Goal: Task Accomplishment & Management: Manage account settings

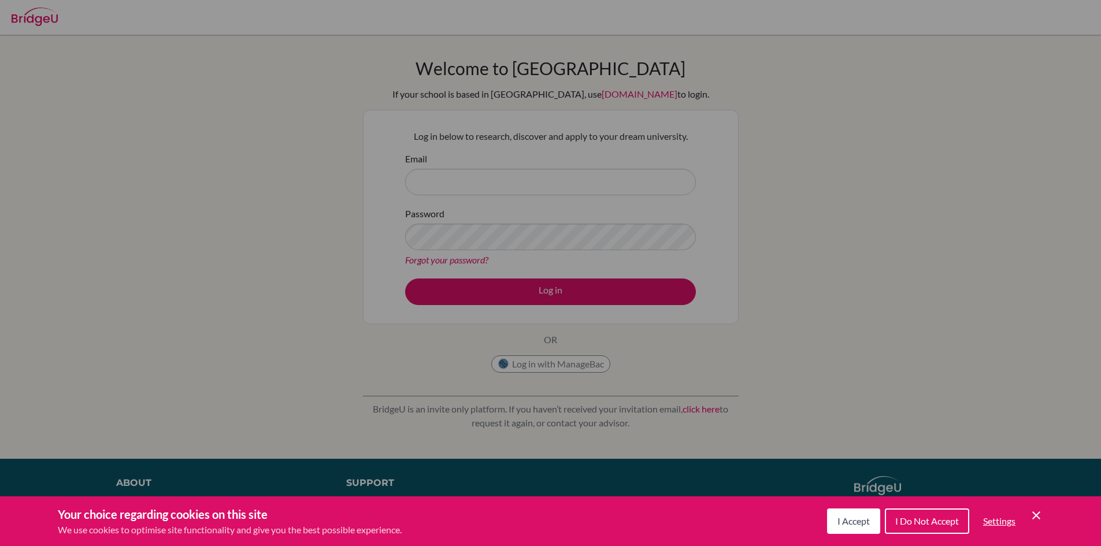
click at [1033, 518] on icon "Save and close" at bounding box center [1036, 515] width 8 height 8
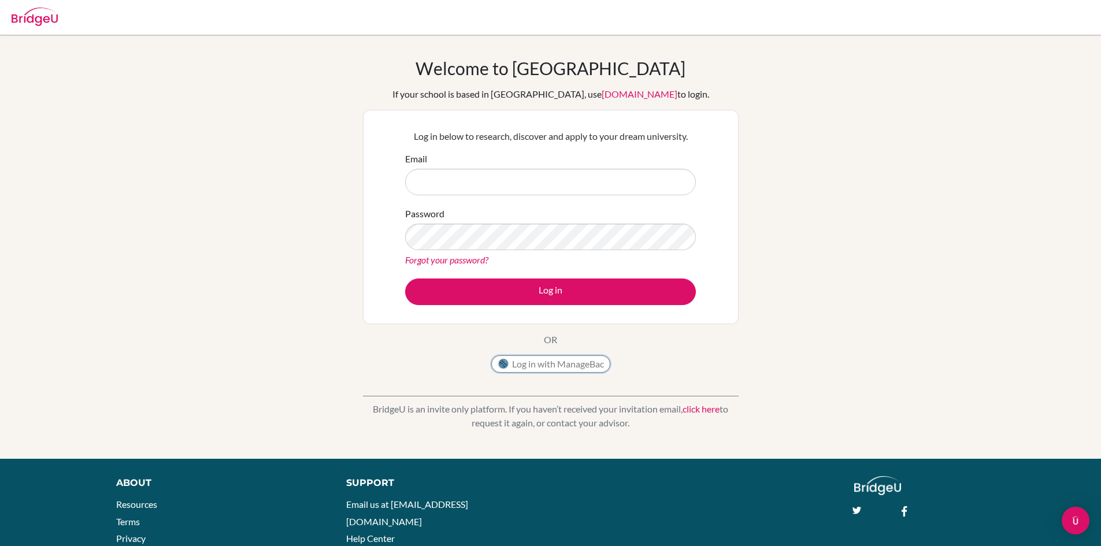
click at [555, 362] on button "Log in with ManageBac" at bounding box center [550, 363] width 119 height 17
click at [533, 182] on input "Email" at bounding box center [550, 182] width 291 height 27
type input "[EMAIL_ADDRESS][DOMAIN_NAME]"
click at [405, 279] on button "Log in" at bounding box center [550, 292] width 291 height 27
click at [463, 263] on link "Forgot your password?" at bounding box center [446, 259] width 83 height 11
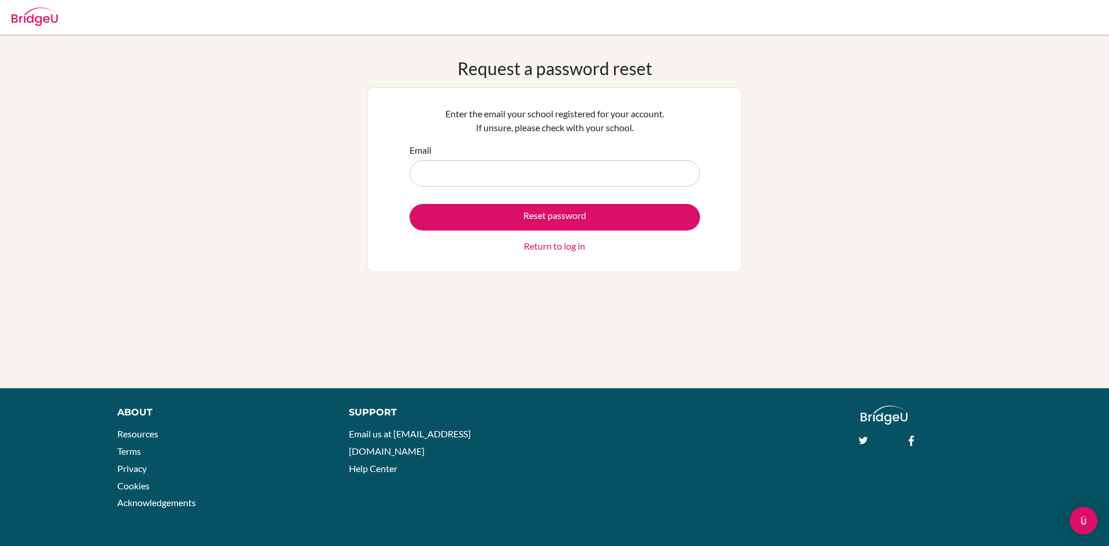
click at [567, 177] on input "Email" at bounding box center [555, 173] width 291 height 27
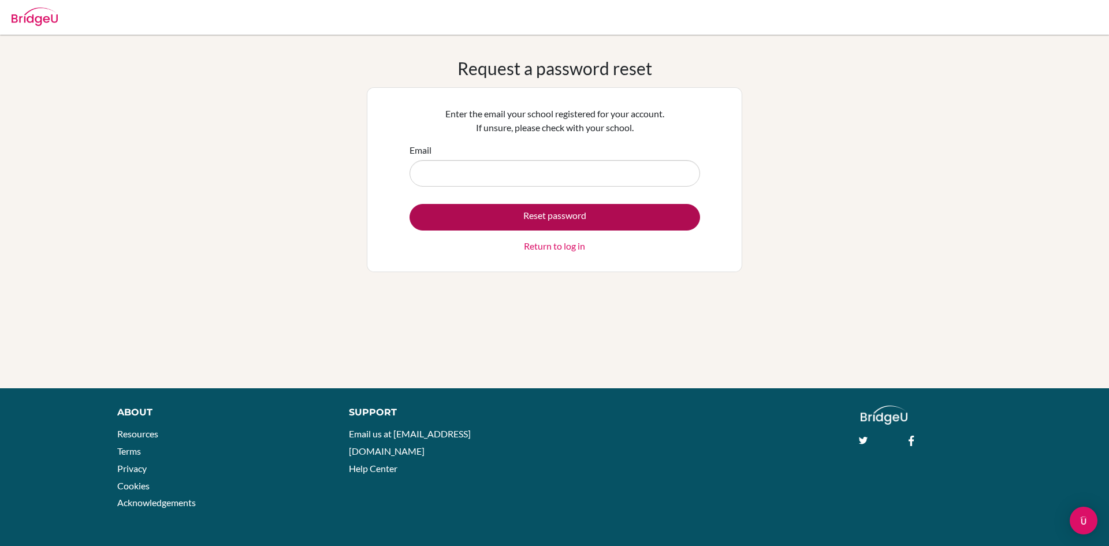
type input "[EMAIL_ADDRESS][DOMAIN_NAME]"
click at [532, 212] on button "Reset password" at bounding box center [555, 217] width 291 height 27
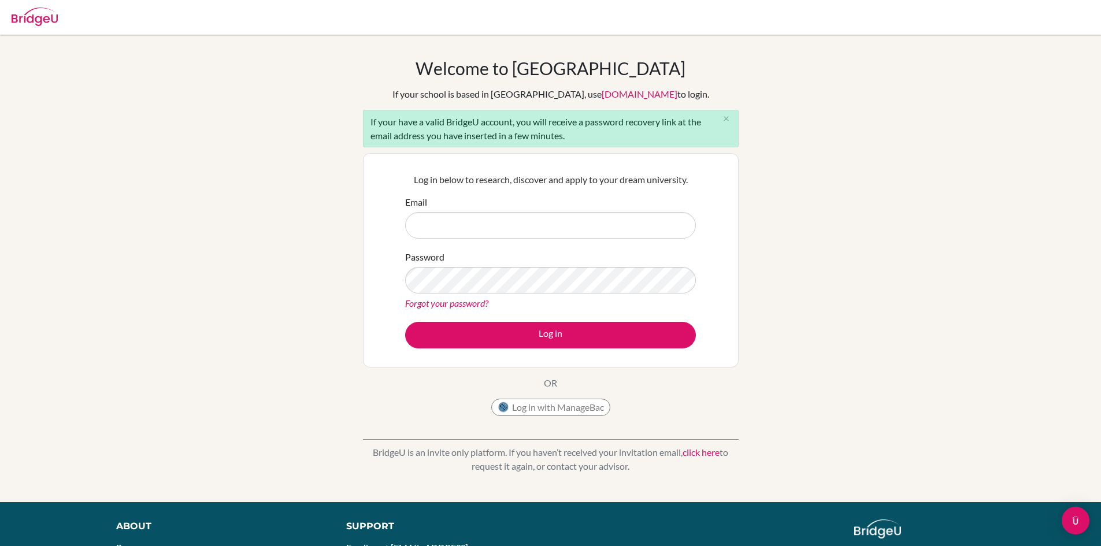
scroll to position [114, 0]
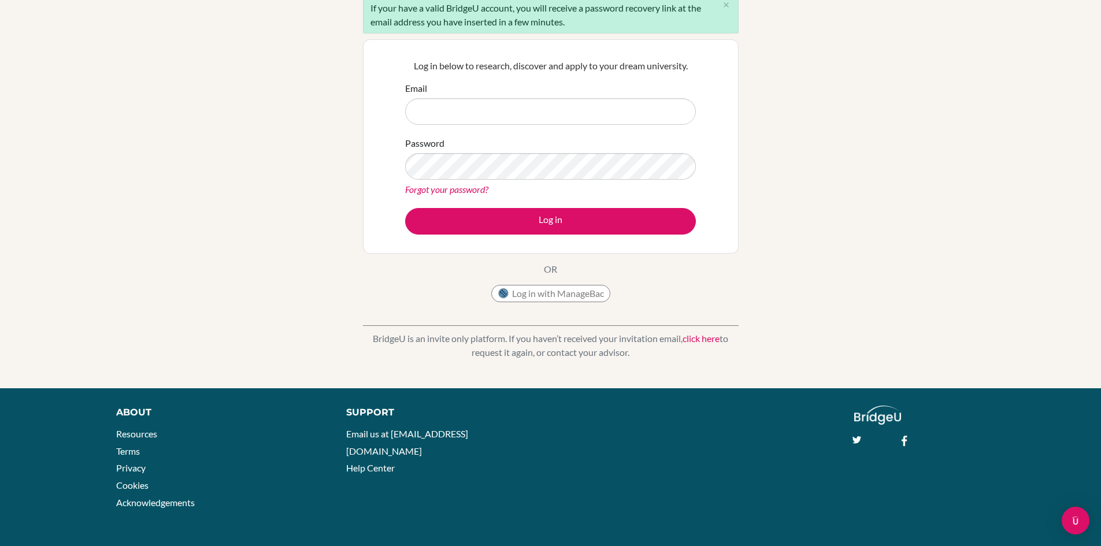
click at [696, 336] on link "click here" at bounding box center [700, 338] width 37 height 11
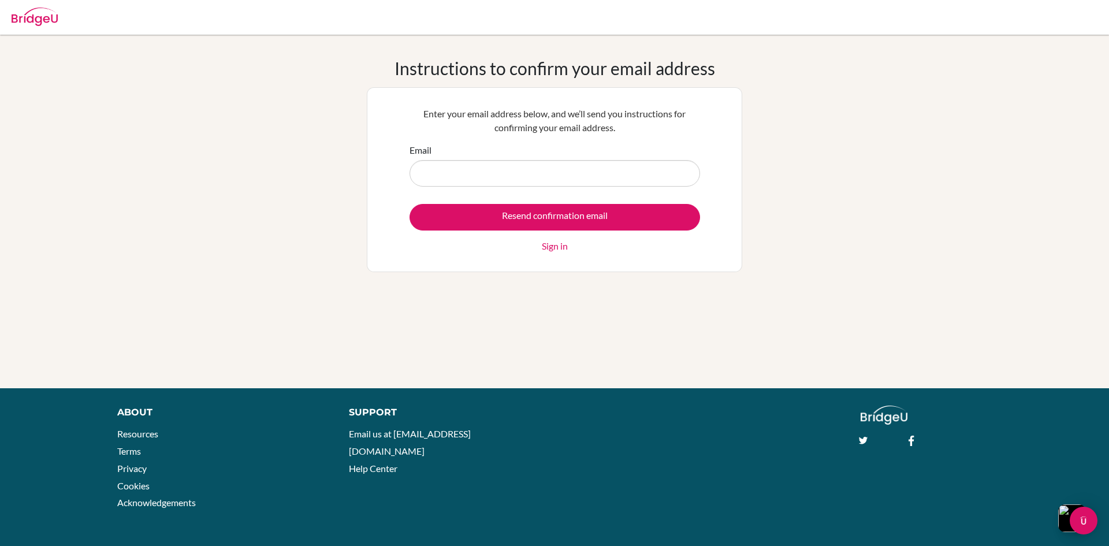
click at [585, 170] on input "Email" at bounding box center [555, 173] width 291 height 27
type input "bennqbao@student.sna.edu.vn"
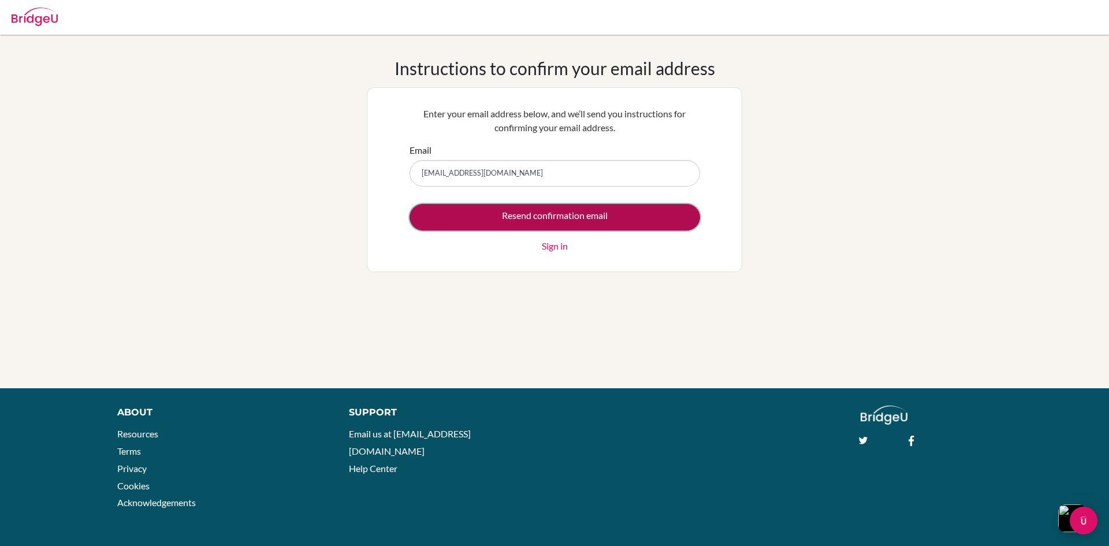
click at [535, 209] on input "Resend confirmation email" at bounding box center [555, 217] width 291 height 27
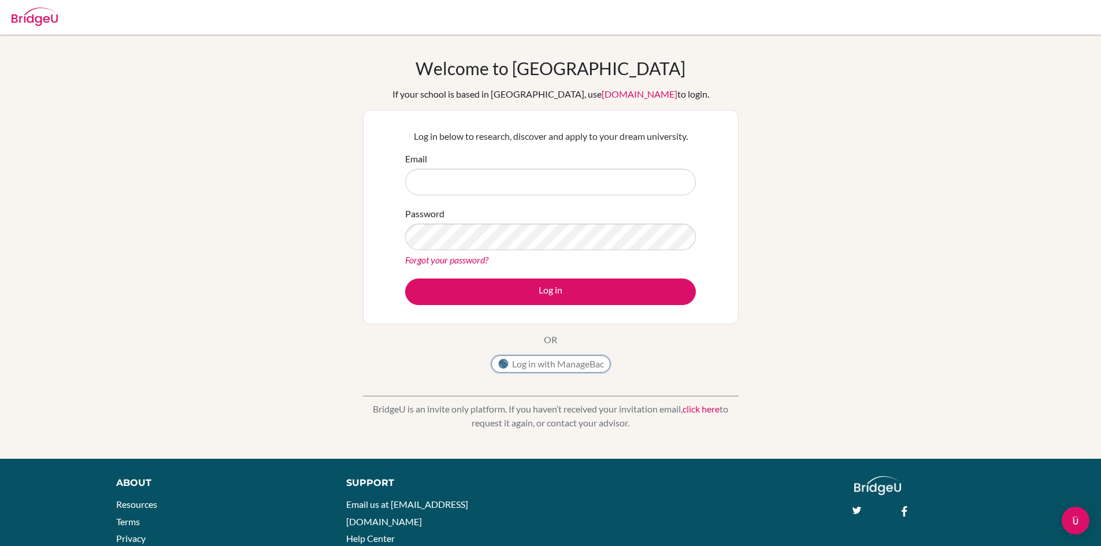
click at [507, 365] on img at bounding box center [504, 364] width 12 height 12
